Goal: Task Accomplishment & Management: Complete application form

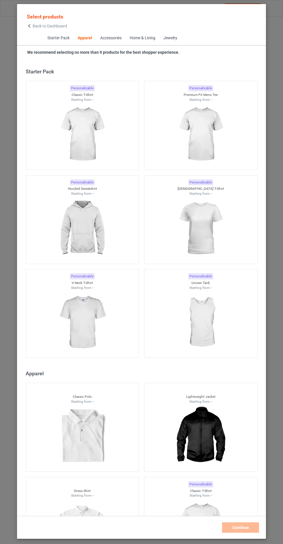
scroll to position [309, 0]
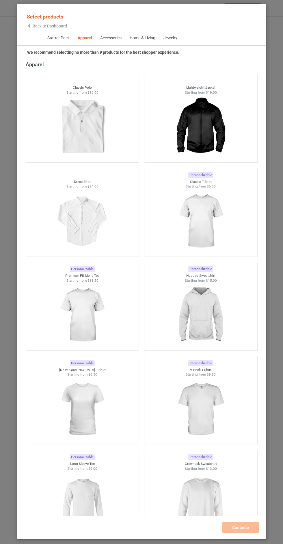
click at [201, 234] on img at bounding box center [201, 221] width 52 height 65
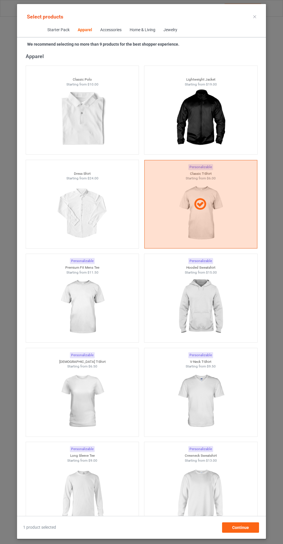
click at [219, 310] on img at bounding box center [201, 307] width 52 height 65
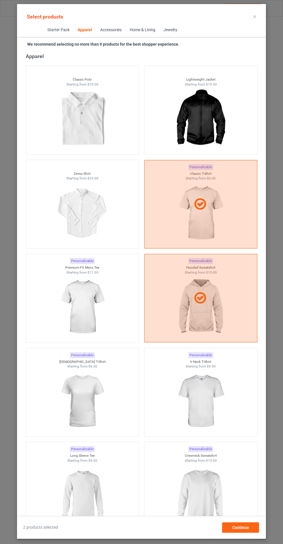
click at [108, 312] on img at bounding box center [82, 307] width 52 height 65
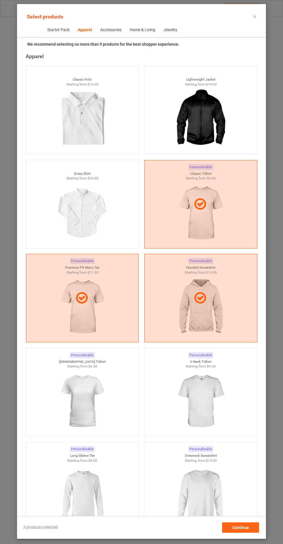
click at [179, 403] on img at bounding box center [201, 401] width 52 height 65
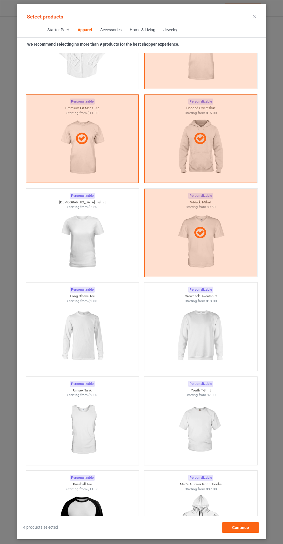
scroll to position [468, 0]
click at [119, 253] on div at bounding box center [82, 242] width 113 height 65
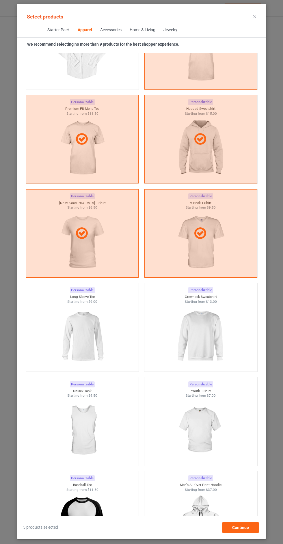
click at [97, 329] on img at bounding box center [82, 336] width 52 height 65
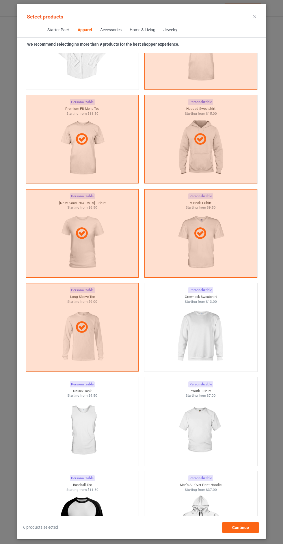
click at [209, 324] on img at bounding box center [201, 336] width 52 height 65
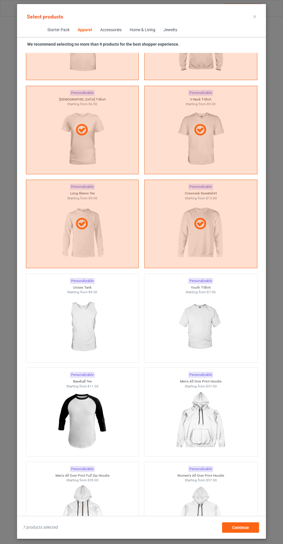
scroll to position [613, 0]
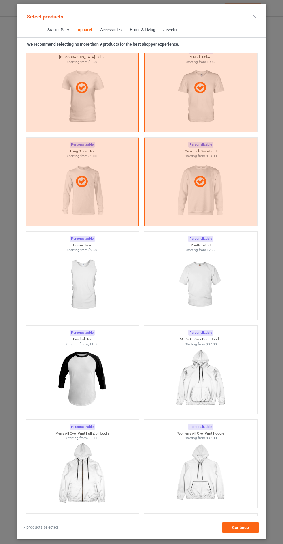
click at [99, 384] on img at bounding box center [82, 378] width 52 height 65
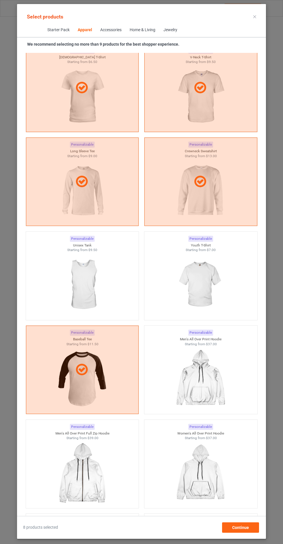
click at [243, 20] on div "Select products" at bounding box center [142, 16] width 240 height 13
click at [255, 16] on icon at bounding box center [254, 16] width 3 height 3
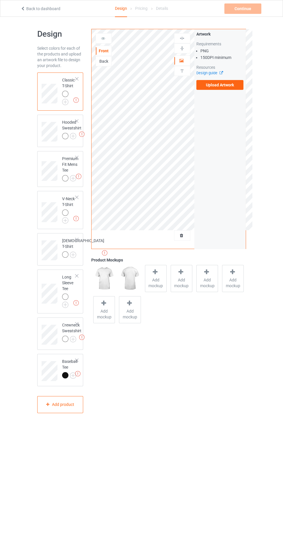
click at [228, 85] on label "Upload Artwork" at bounding box center [219, 85] width 47 height 10
click at [0, 0] on input "Upload Artwork" at bounding box center [0, 0] width 0 height 0
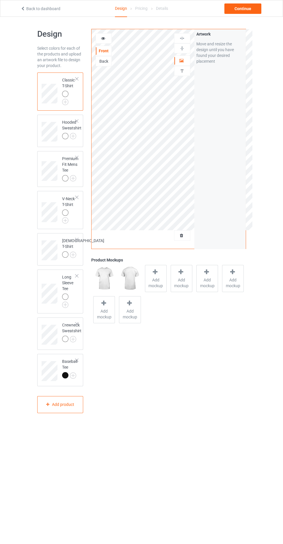
click at [182, 235] on icon at bounding box center [181, 234] width 5 height 4
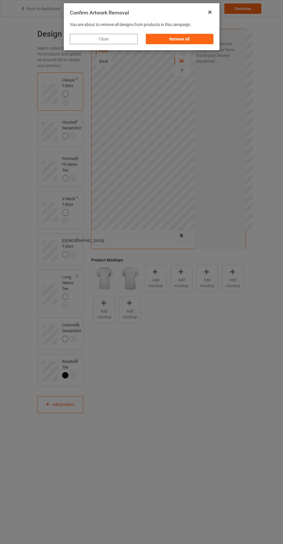
click at [191, 42] on div "Remove all" at bounding box center [179, 39] width 68 height 10
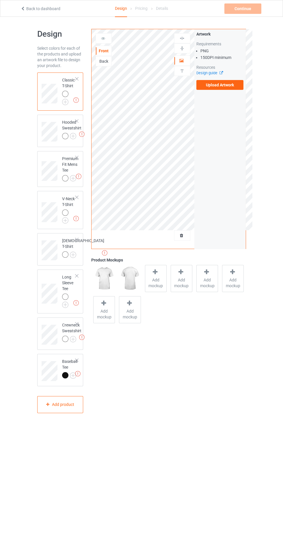
click at [228, 88] on label "Upload Artwork" at bounding box center [219, 85] width 47 height 10
click at [0, 0] on input "Upload Artwork" at bounding box center [0, 0] width 0 height 0
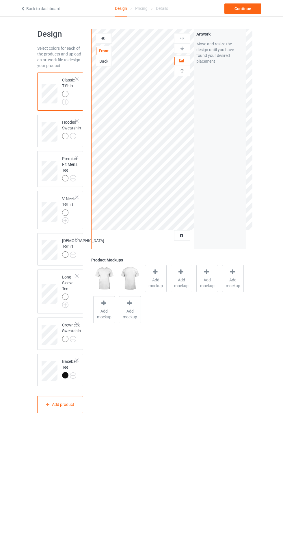
click at [187, 62] on div at bounding box center [182, 61] width 16 height 6
click at [188, 48] on div at bounding box center [182, 48] width 16 height 5
click at [182, 38] on img at bounding box center [181, 38] width 5 height 5
click at [0, 0] on img at bounding box center [0, 0] width 0 height 0
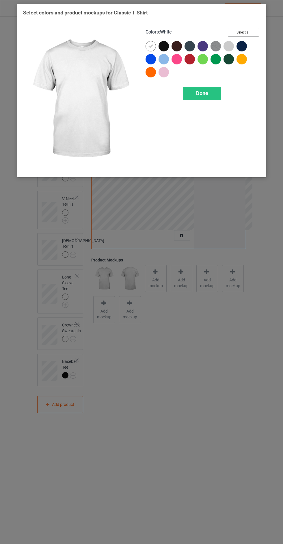
click at [248, 33] on button "Select all" at bounding box center [243, 32] width 31 height 9
click at [216, 93] on div "Done" at bounding box center [202, 93] width 38 height 13
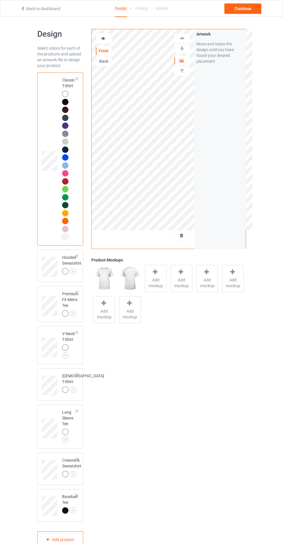
click at [0, 0] on img at bounding box center [0, 0] width 0 height 0
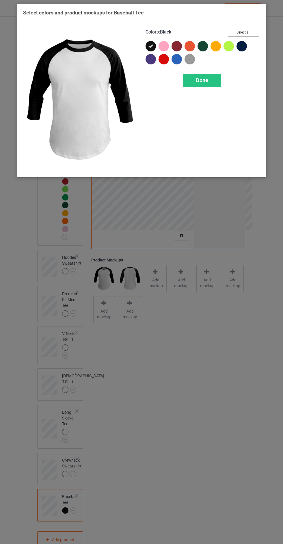
click at [252, 29] on button "Select all" at bounding box center [243, 32] width 31 height 9
click at [211, 85] on div "Done" at bounding box center [202, 80] width 38 height 13
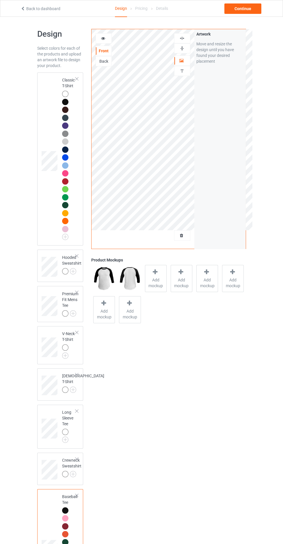
click at [0, 0] on img at bounding box center [0, 0] width 0 height 0
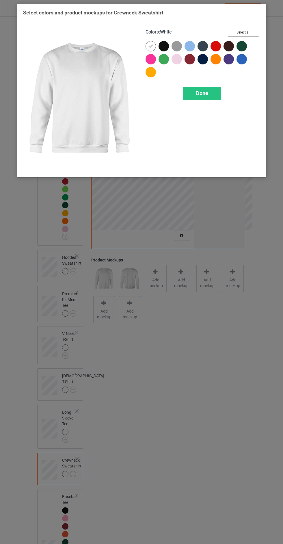
click at [247, 33] on button "Select all" at bounding box center [243, 32] width 31 height 9
click at [209, 99] on div "Done" at bounding box center [202, 93] width 38 height 13
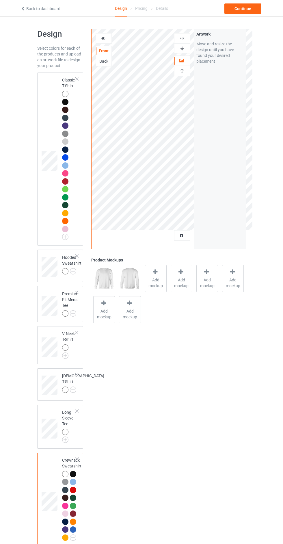
click at [0, 0] on img at bounding box center [0, 0] width 0 height 0
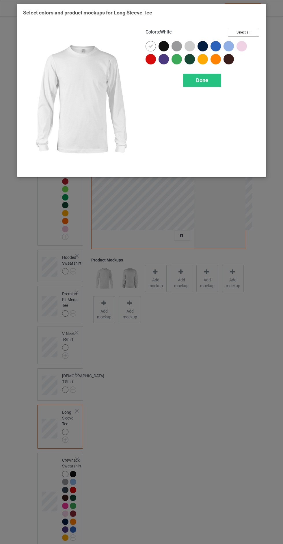
click at [249, 33] on button "Select all" at bounding box center [243, 32] width 31 height 9
click at [208, 83] on div "Done" at bounding box center [202, 80] width 38 height 13
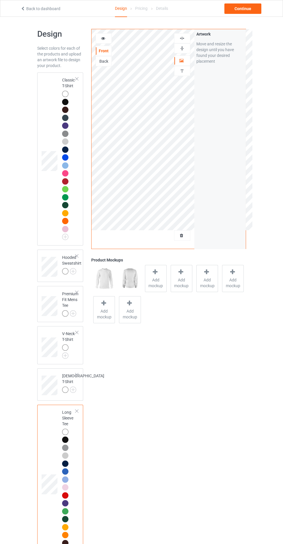
click at [0, 0] on img at bounding box center [0, 0] width 0 height 0
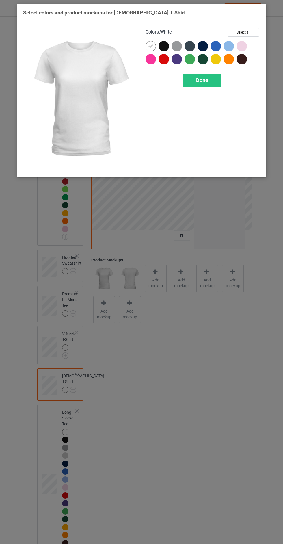
click at [239, 35] on button "Select all" at bounding box center [243, 32] width 31 height 9
click at [201, 82] on span "Done" at bounding box center [202, 80] width 12 height 6
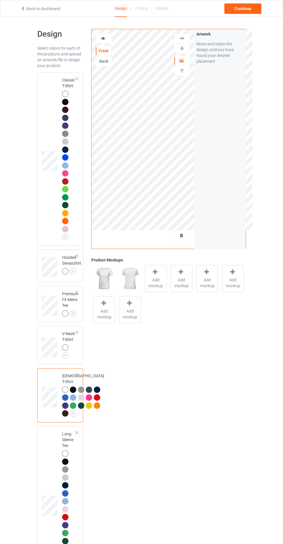
click at [0, 0] on img at bounding box center [0, 0] width 0 height 0
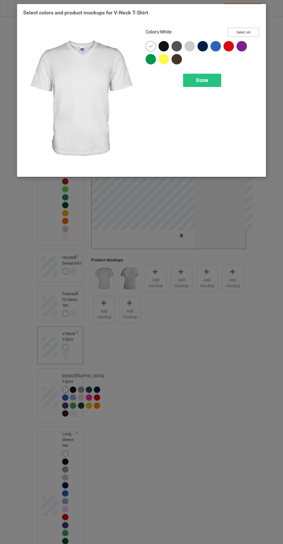
click at [243, 35] on button "Select all" at bounding box center [243, 32] width 31 height 9
click at [202, 83] on span "Done" at bounding box center [202, 80] width 12 height 6
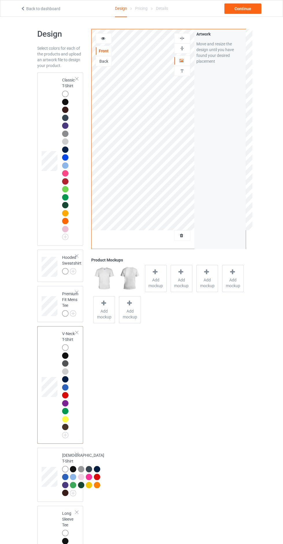
click at [0, 0] on img at bounding box center [0, 0] width 0 height 0
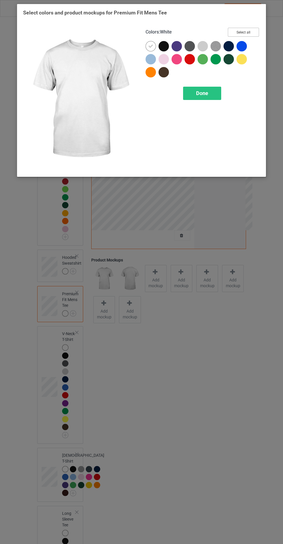
click at [251, 30] on button "Select all" at bounding box center [243, 32] width 31 height 9
click at [214, 91] on div "Done" at bounding box center [202, 93] width 38 height 13
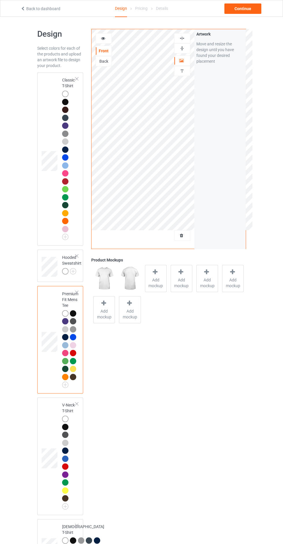
click at [0, 0] on img at bounding box center [0, 0] width 0 height 0
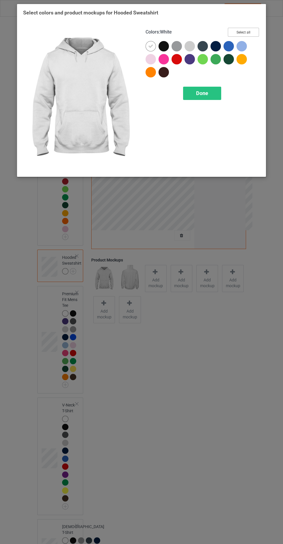
click at [252, 30] on button "Select all" at bounding box center [243, 32] width 31 height 9
click at [210, 94] on div "Done" at bounding box center [202, 93] width 38 height 13
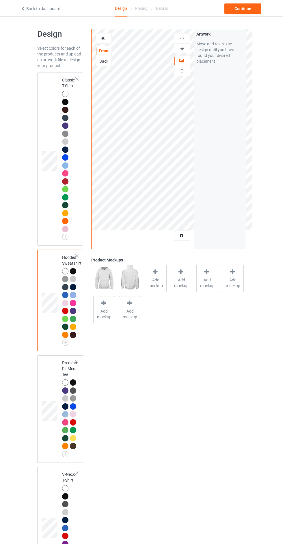
click at [48, 112] on td at bounding box center [50, 159] width 17 height 168
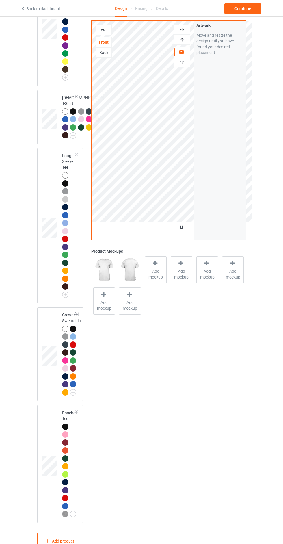
scroll to position [576, 0]
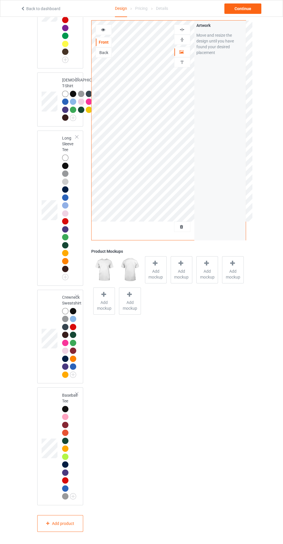
click at [165, 266] on div "Add mockup" at bounding box center [156, 269] width 22 height 27
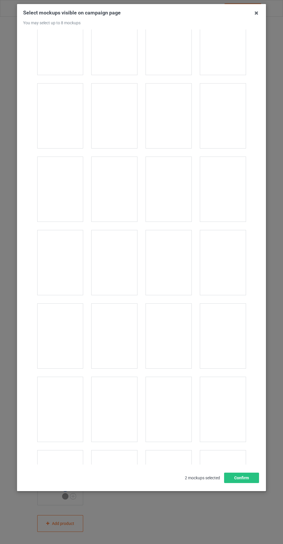
scroll to position [688, 0]
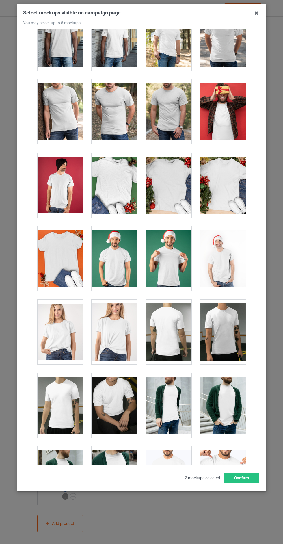
click at [77, 281] on div at bounding box center [60, 258] width 46 height 65
click at [114, 337] on div at bounding box center [115, 331] width 46 height 65
click at [122, 270] on div at bounding box center [115, 258] width 46 height 65
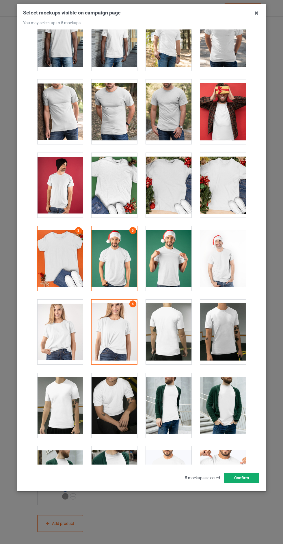
click at [244, 483] on button "Confirm" at bounding box center [241, 477] width 35 height 10
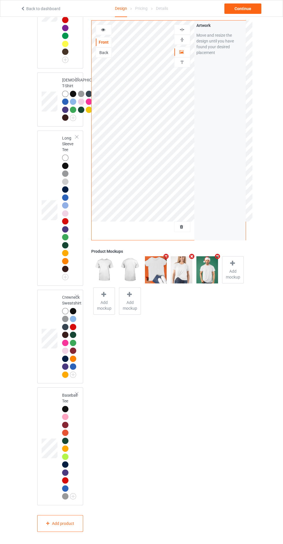
click at [42, 443] on td at bounding box center [50, 445] width 17 height 113
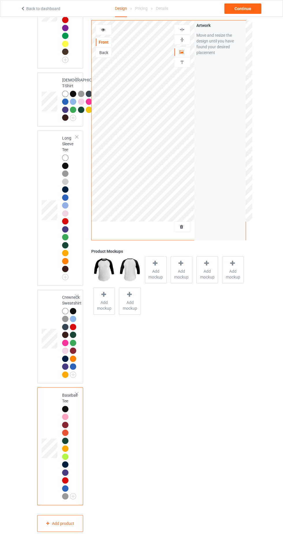
click at [158, 272] on span "Add mockup" at bounding box center [155, 274] width 21 height 12
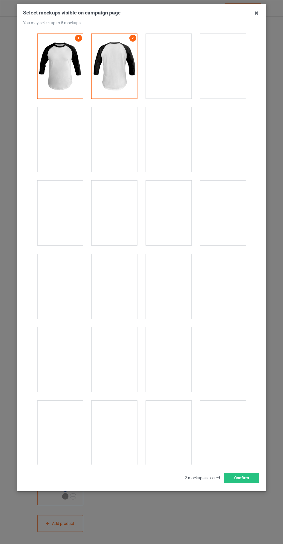
click at [177, 150] on div at bounding box center [169, 139] width 46 height 65
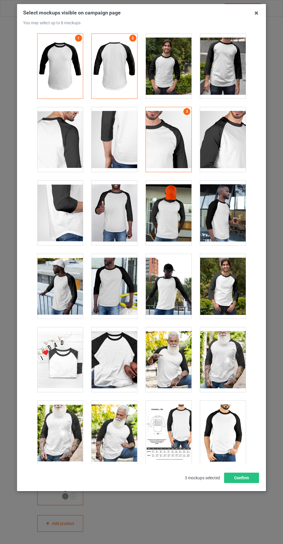
click at [171, 81] on div at bounding box center [169, 66] width 46 height 65
click at [74, 363] on div at bounding box center [60, 359] width 46 height 65
click at [120, 359] on div at bounding box center [115, 359] width 46 height 65
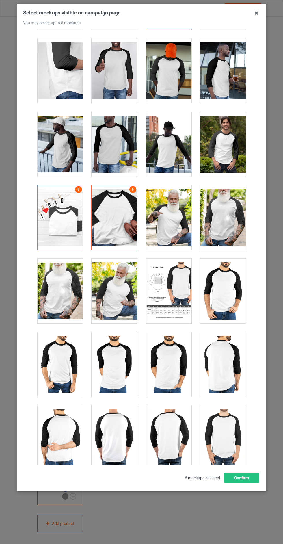
scroll to position [263, 0]
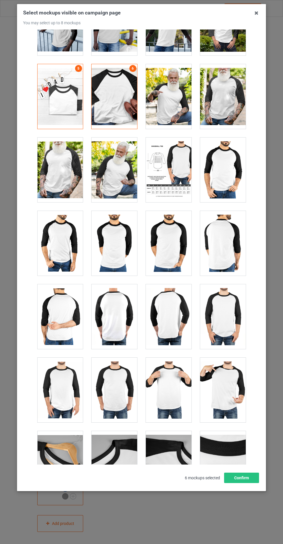
click at [119, 464] on div at bounding box center [115, 463] width 46 height 65
click at [241, 494] on div at bounding box center [223, 463] width 46 height 65
click at [239, 483] on button "Confirm" at bounding box center [241, 477] width 35 height 10
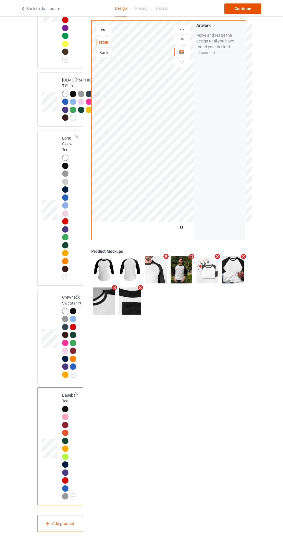
click at [248, 11] on div "Continue" at bounding box center [242, 8] width 37 height 10
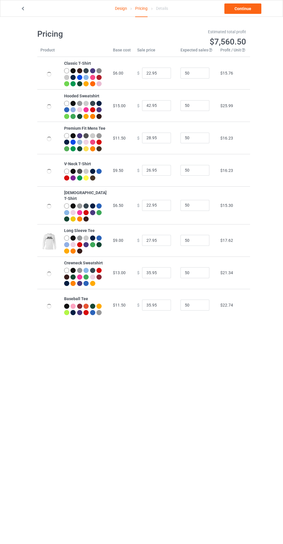
click at [244, 10] on link "Continue" at bounding box center [242, 8] width 37 height 10
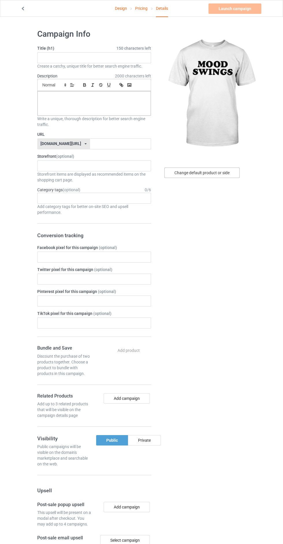
click at [214, 173] on div "Change default product or side" at bounding box center [201, 172] width 75 height 10
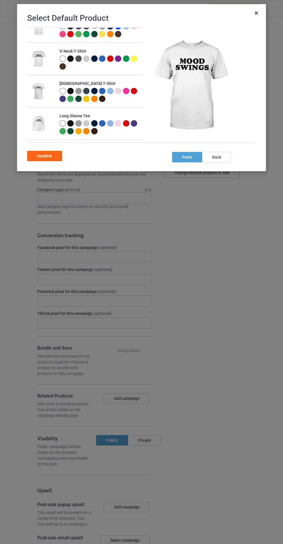
scroll to position [145, 0]
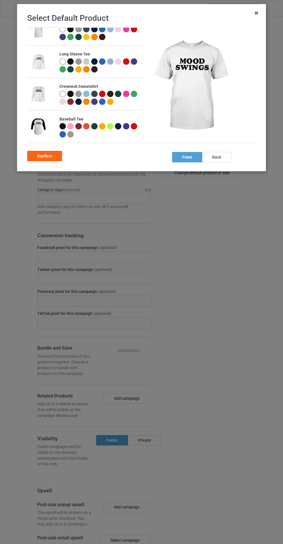
click at [42, 122] on img at bounding box center [38, 127] width 16 height 20
click at [62, 123] on div at bounding box center [62, 126] width 6 height 6
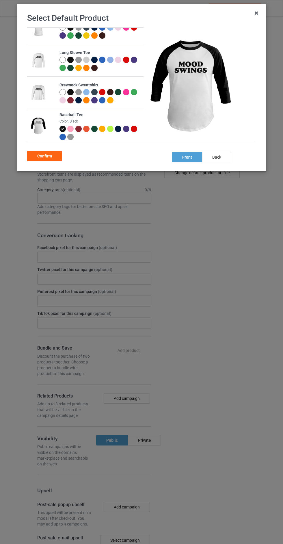
scroll to position [143, 0]
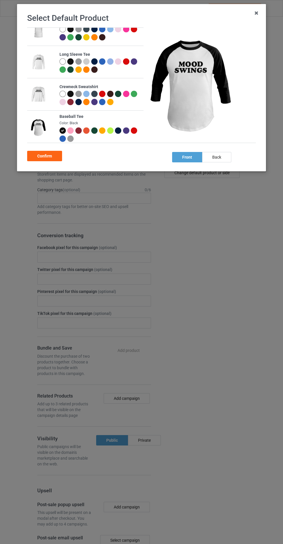
click at [60, 152] on div "Confirm" at bounding box center [44, 156] width 35 height 10
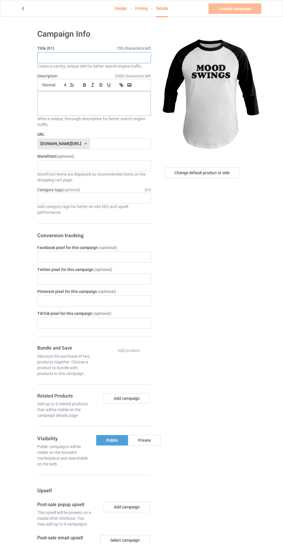
click at [100, 56] on input "text" at bounding box center [94, 57] width 114 height 11
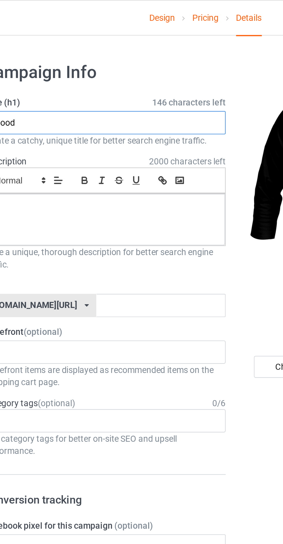
type input "mood"
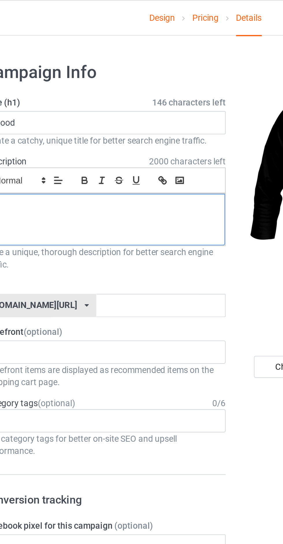
click at [124, 105] on div at bounding box center [94, 103] width 113 height 24
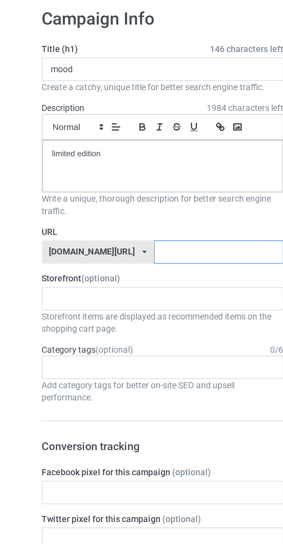
click at [105, 145] on input "text" at bounding box center [120, 143] width 61 height 11
type input "hfgthuu"
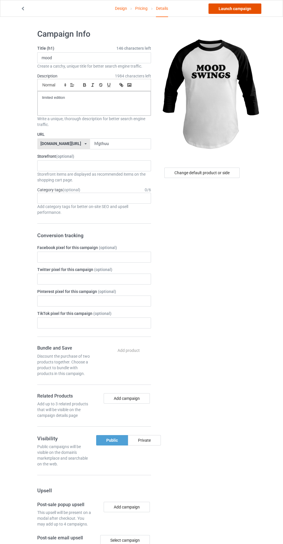
click at [242, 9] on link "Launch campaign" at bounding box center [234, 8] width 53 height 10
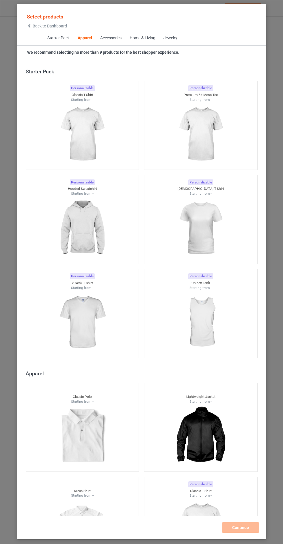
scroll to position [309, 0]
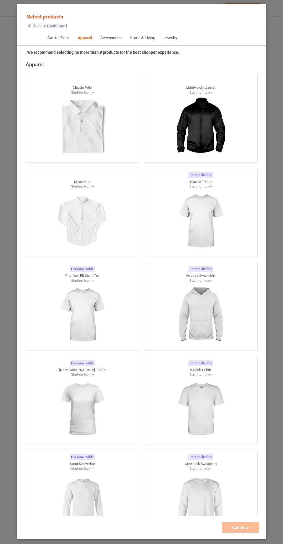
click at [56, 26] on span "Back to Dashboard" at bounding box center [50, 26] width 34 height 5
